Goal: Information Seeking & Learning: Check status

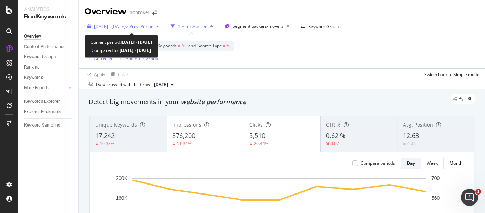
click at [153, 24] on span "vs Prev. Period" at bounding box center [139, 26] width 28 height 6
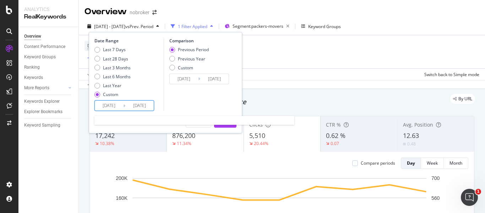
click at [140, 105] on input "[DATE]" at bounding box center [139, 106] width 28 height 10
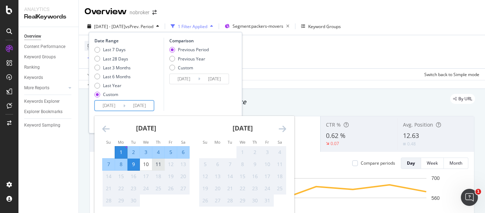
click at [161, 163] on div "11" at bounding box center [158, 164] width 12 height 7
type input "[DATE]"
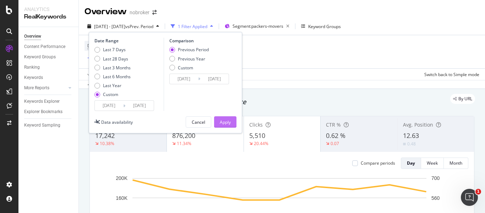
click at [229, 124] on div "Apply" at bounding box center [225, 122] width 11 height 6
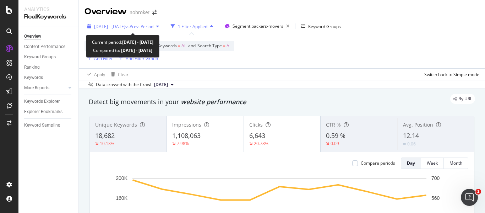
click at [137, 21] on button "[DATE] - [DATE] vs Prev. Period" at bounding box center [123, 26] width 77 height 11
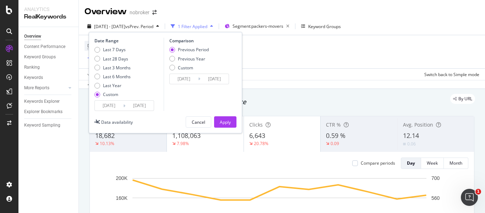
click at [148, 105] on input "[DATE]" at bounding box center [139, 106] width 28 height 10
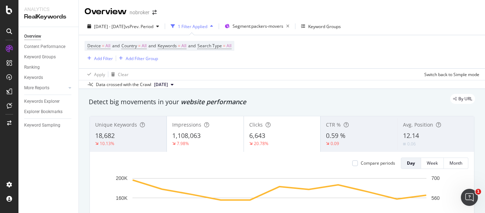
click at [274, 50] on div "Device = All and Country = All and Keywords = All and Search Type = All Add Fil…" at bounding box center [282, 51] width 395 height 33
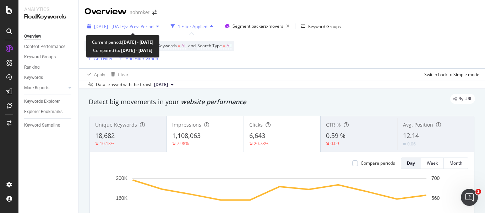
click at [125, 24] on span "[DATE] - [DATE]" at bounding box center [109, 26] width 31 height 6
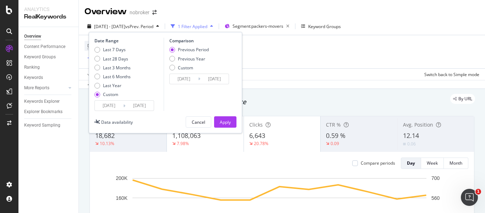
drag, startPoint x: 118, startPoint y: 97, endPoint x: 118, endPoint y: 101, distance: 4.0
click at [118, 101] on div "Date Range Last 7 Days Last 28 Days Last 3 Months Last 6 Months Last Year Custo…" at bounding box center [129, 74] width 68 height 73
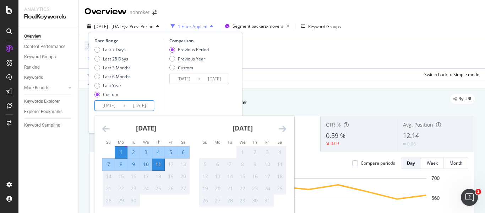
click at [118, 101] on input "[DATE]" at bounding box center [109, 106] width 28 height 10
click at [121, 166] on div "8" at bounding box center [121, 164] width 12 height 7
type input "[DATE]"
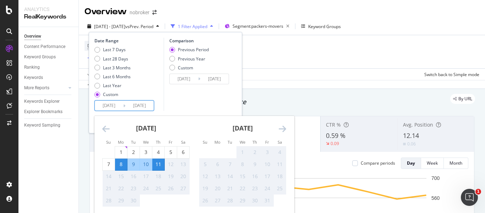
click at [160, 162] on div "11" at bounding box center [158, 164] width 12 height 7
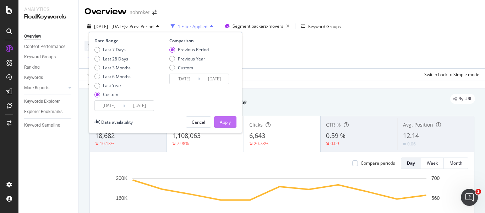
click at [215, 122] on button "Apply" at bounding box center [225, 121] width 22 height 11
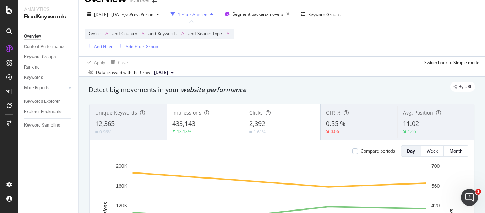
scroll to position [5, 0]
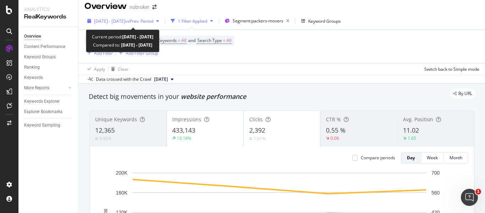
click at [155, 24] on div "[DATE] - [DATE] vs Prev. Period" at bounding box center [123, 21] width 77 height 11
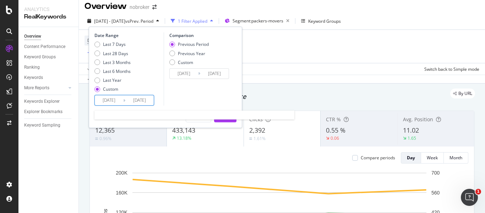
click at [119, 100] on input "[DATE]" at bounding box center [109, 100] width 28 height 10
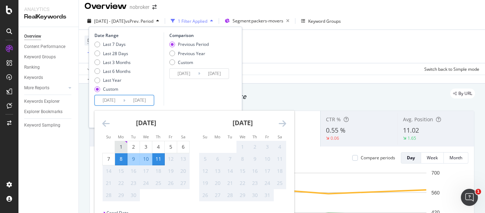
click at [122, 146] on div "1" at bounding box center [121, 146] width 12 height 7
type input "[DATE]"
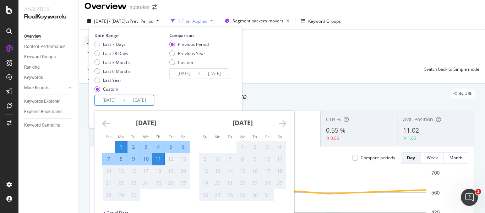
click at [207, 93] on div "Comparison Previous Period Previous Year Custom [DATE] Navigate forward to inte…" at bounding box center [198, 68] width 68 height 73
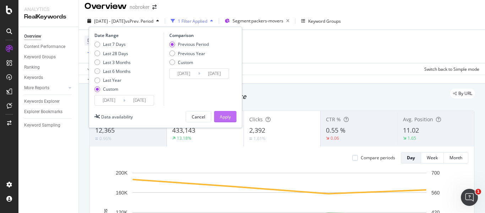
click at [230, 117] on div "Apply" at bounding box center [225, 117] width 11 height 6
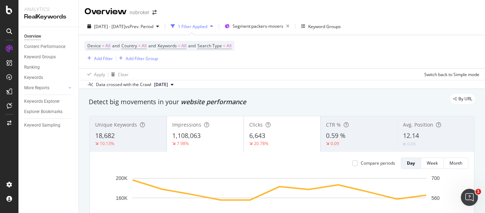
click at [415, 128] on div "Avg. Position 12.14 0.06" at bounding box center [436, 134] width 77 height 32
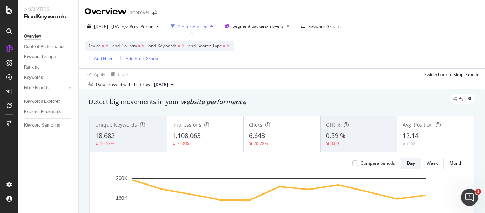
click at [359, 134] on div "0.59 %" at bounding box center [359, 135] width 66 height 9
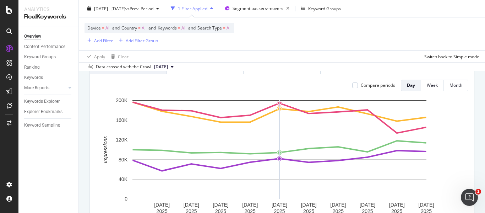
scroll to position [78, 0]
